Goal: Download file/media

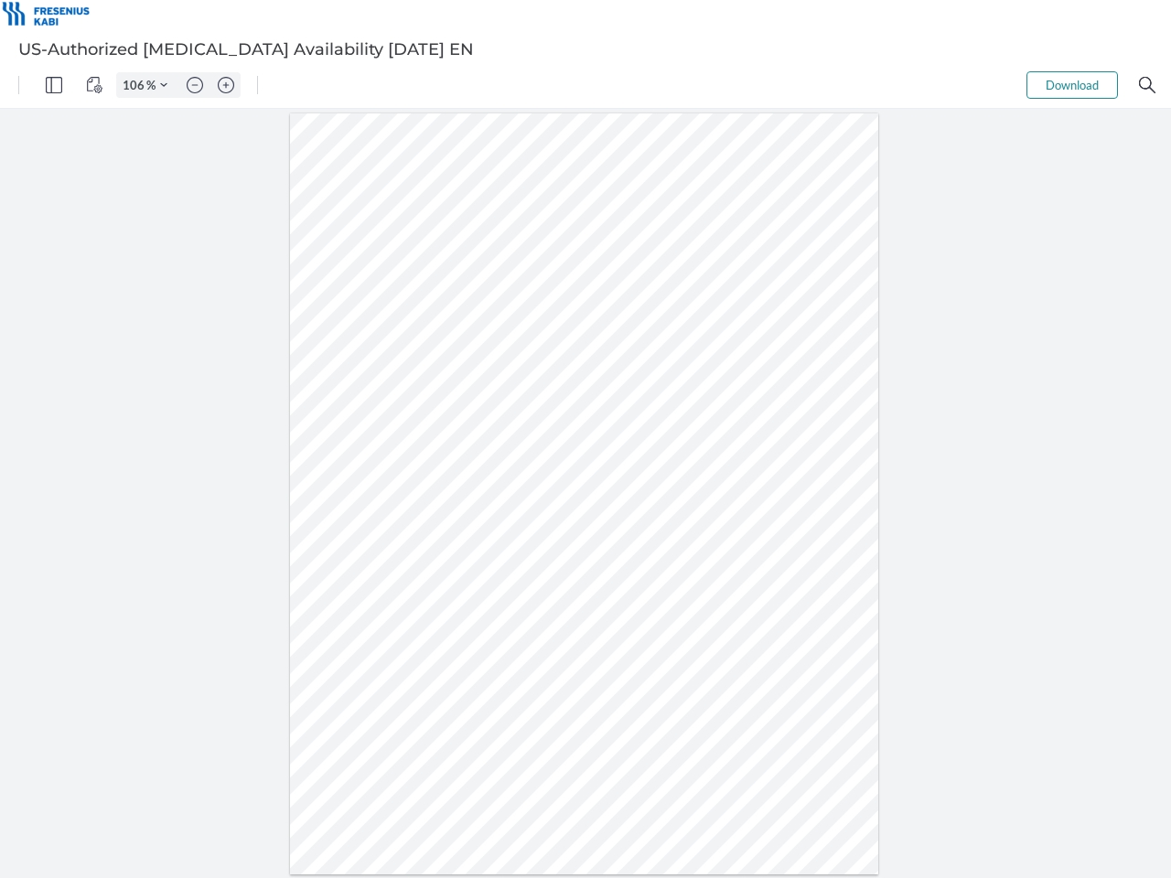
click at [54, 85] on img "Panel" at bounding box center [54, 85] width 16 height 16
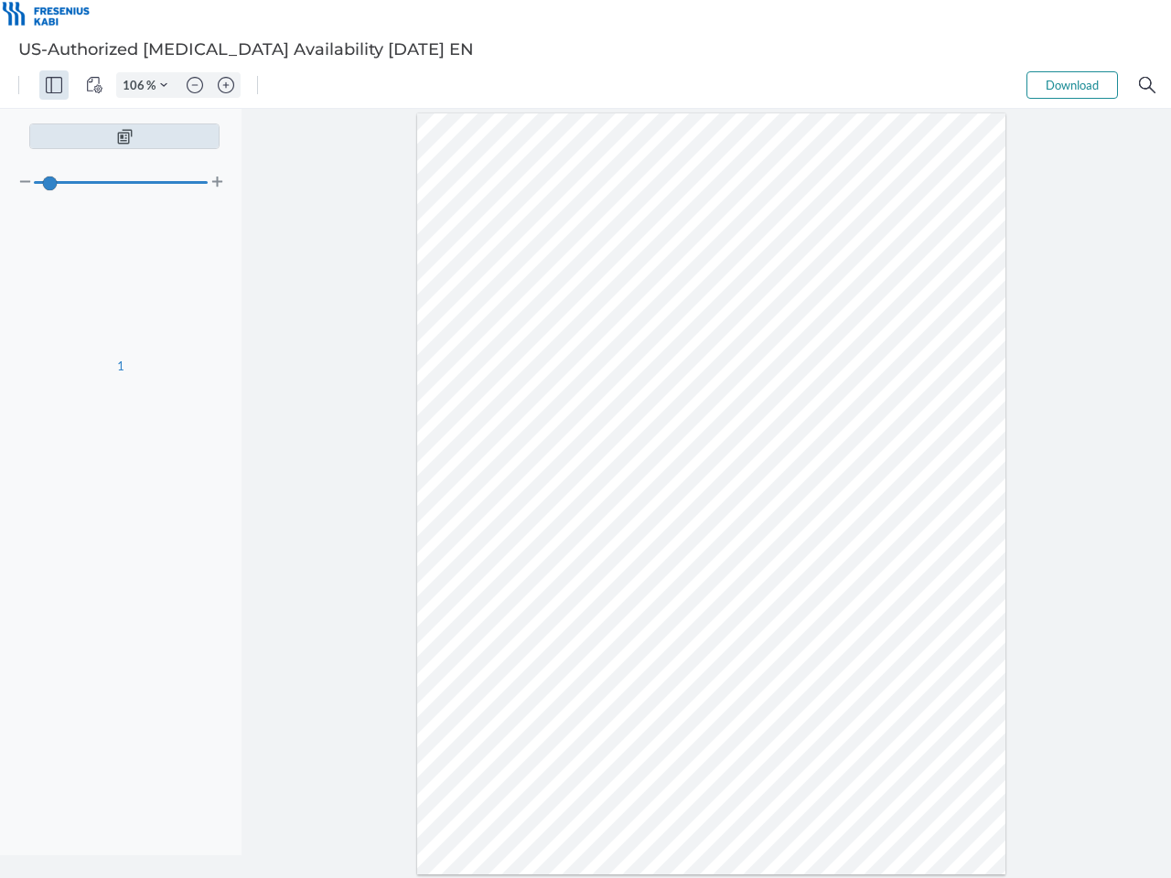
click at [94, 85] on img "View Controls" at bounding box center [94, 85] width 16 height 16
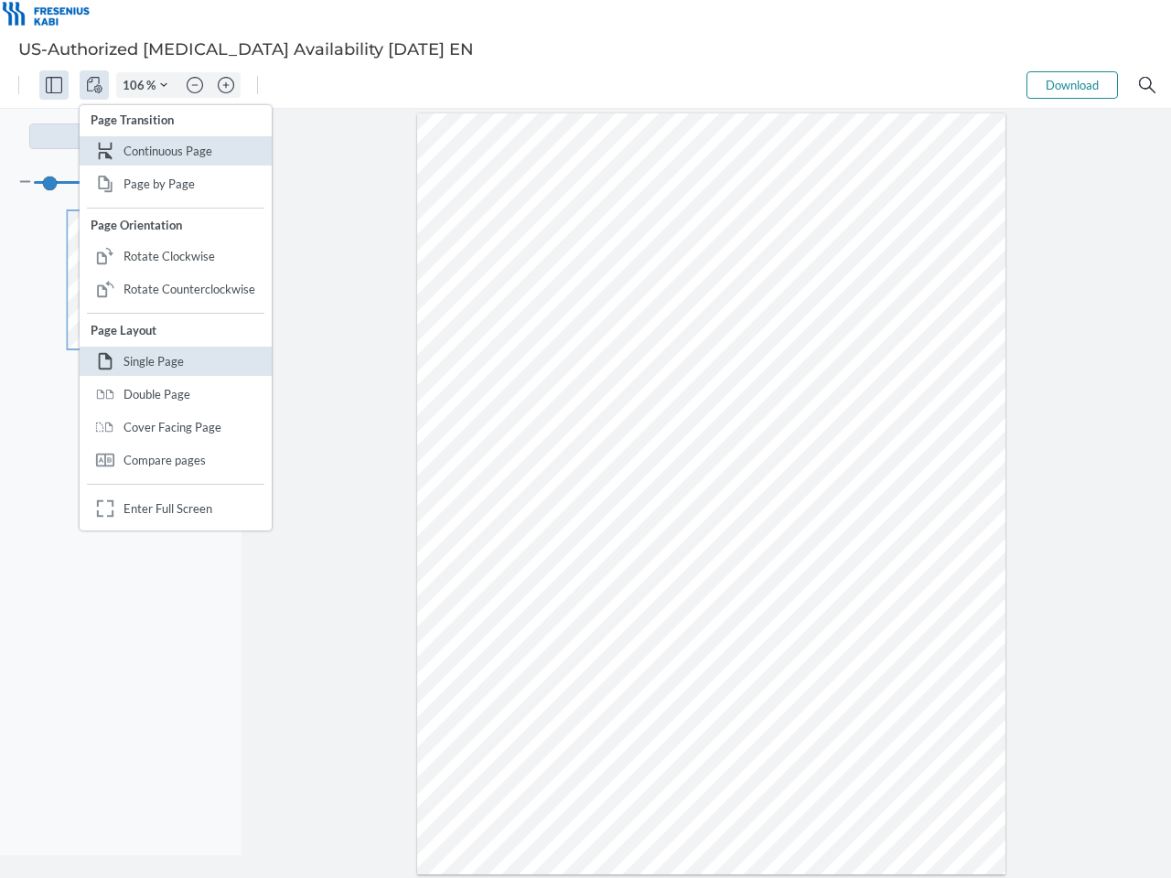
click at [136, 85] on input "106" at bounding box center [131, 85] width 29 height 16
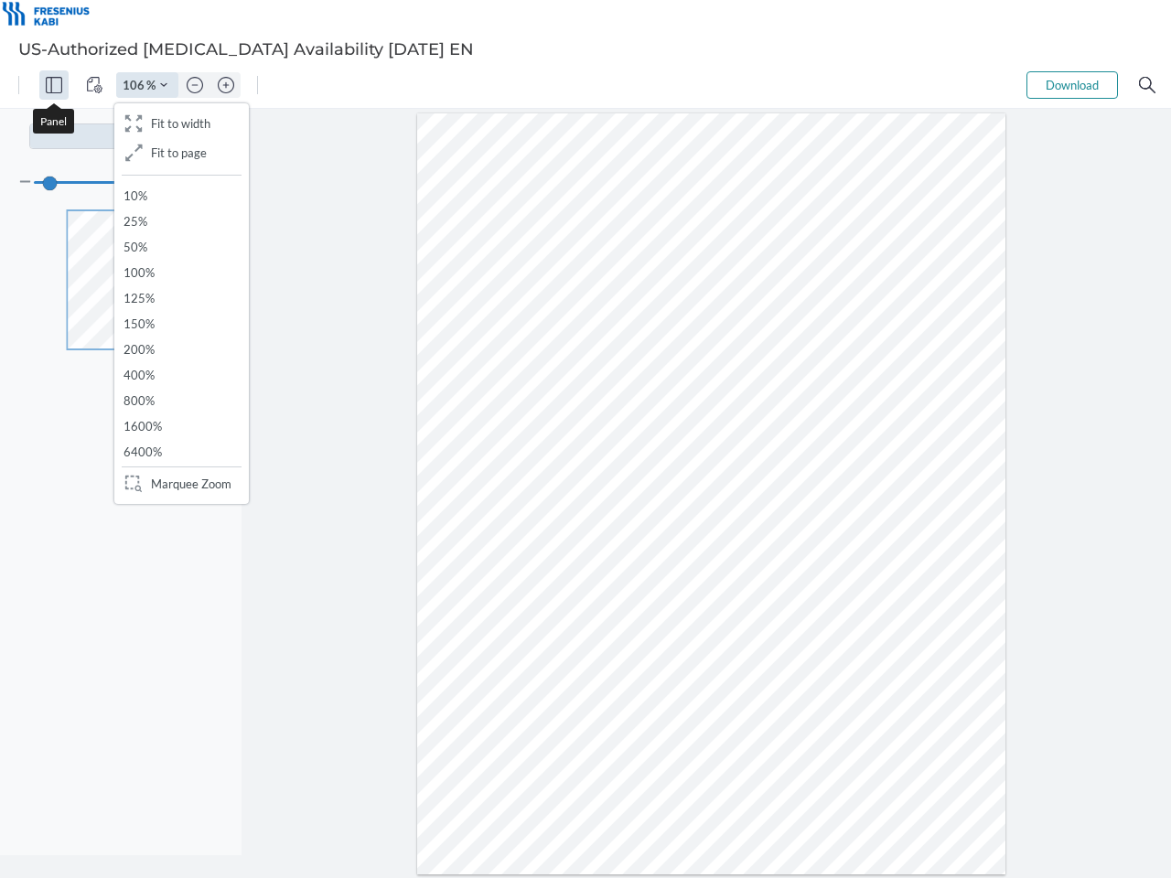
click at [164, 85] on img "Zoom Controls" at bounding box center [163, 84] width 7 height 7
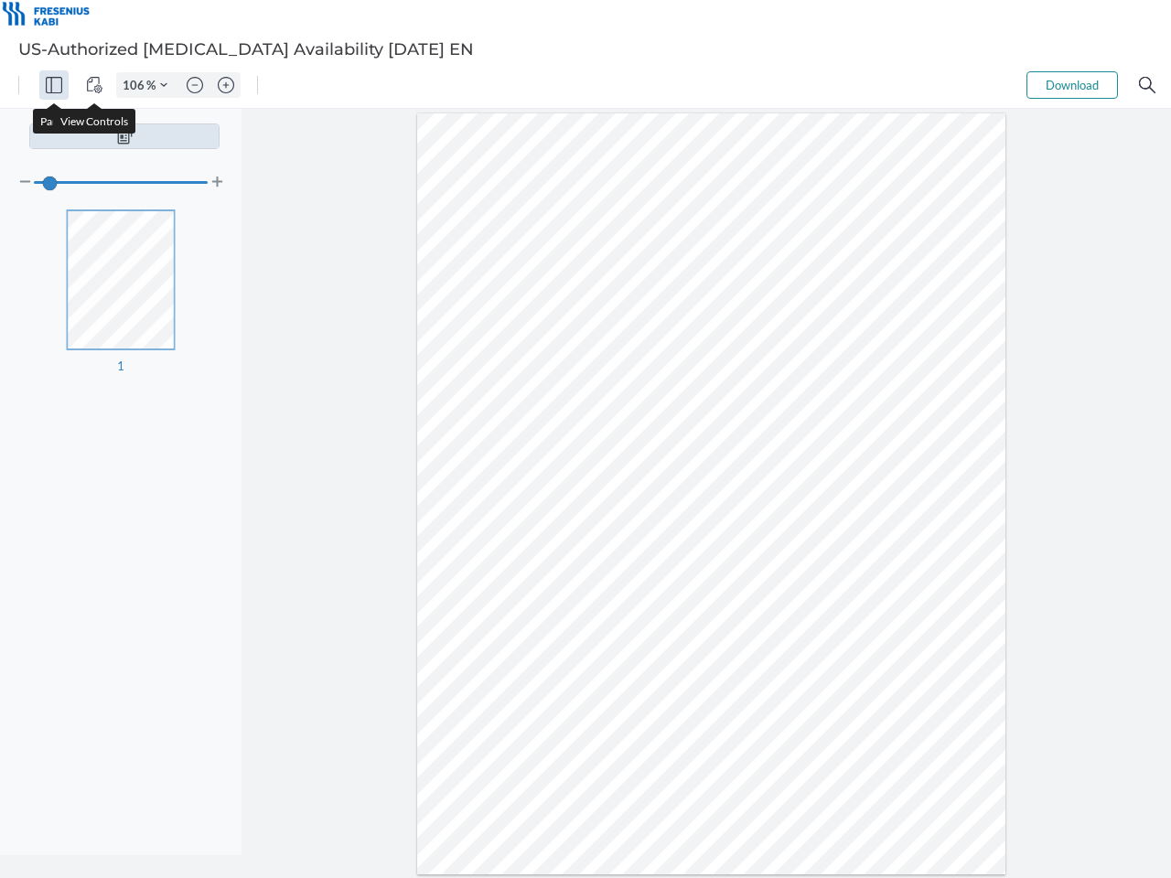
click at [195, 85] on img "Zoom out" at bounding box center [195, 85] width 16 height 16
click at [226, 85] on img "Zoom in" at bounding box center [226, 85] width 16 height 16
type input "106"
click at [1072, 85] on button "Download" at bounding box center [1071, 84] width 91 height 27
click at [1147, 85] on img "Search" at bounding box center [1147, 85] width 16 height 16
